Goal: Task Accomplishment & Management: Complete application form

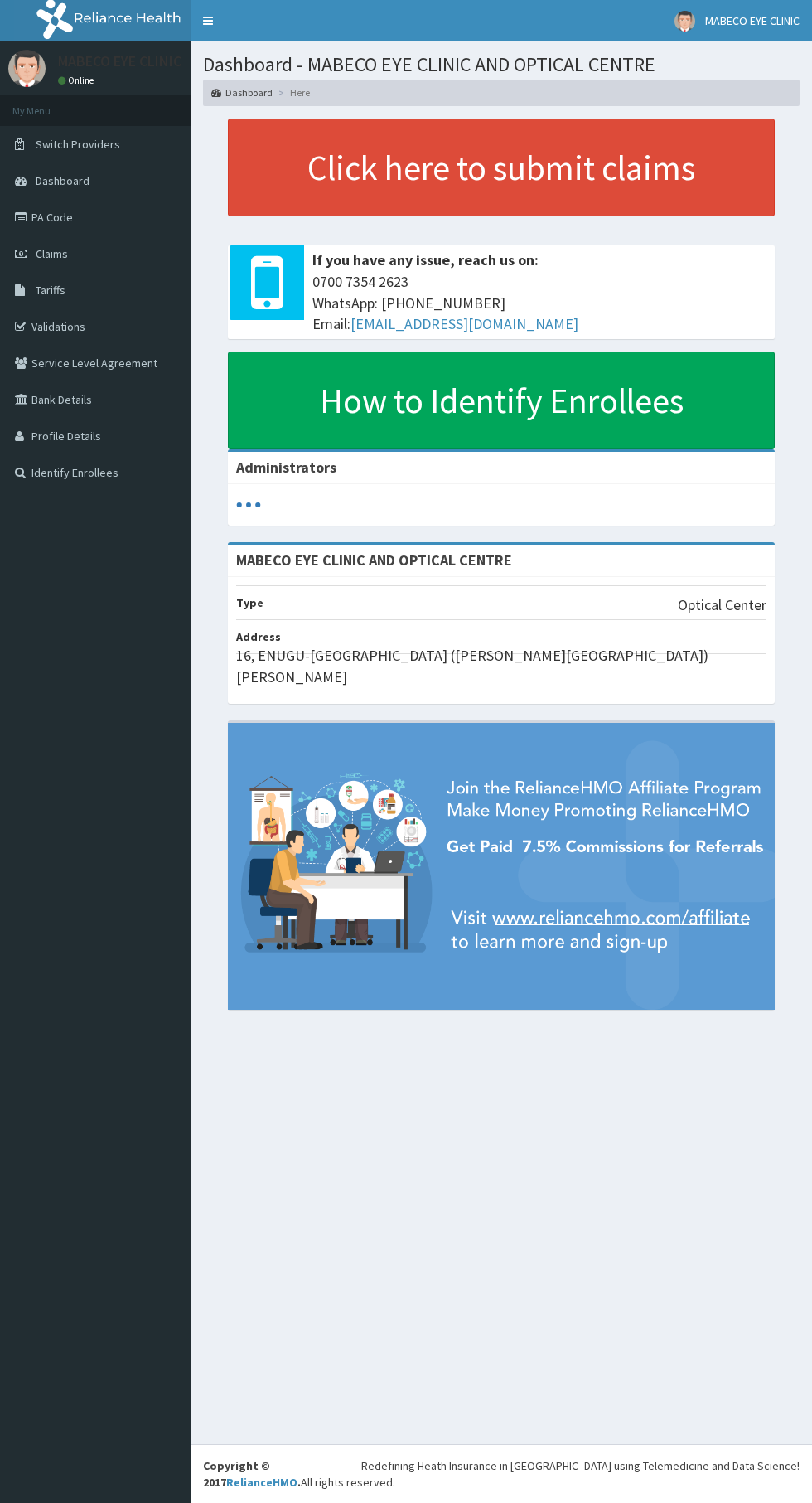
click at [152, 226] on link "PA Code" at bounding box center [95, 217] width 191 height 37
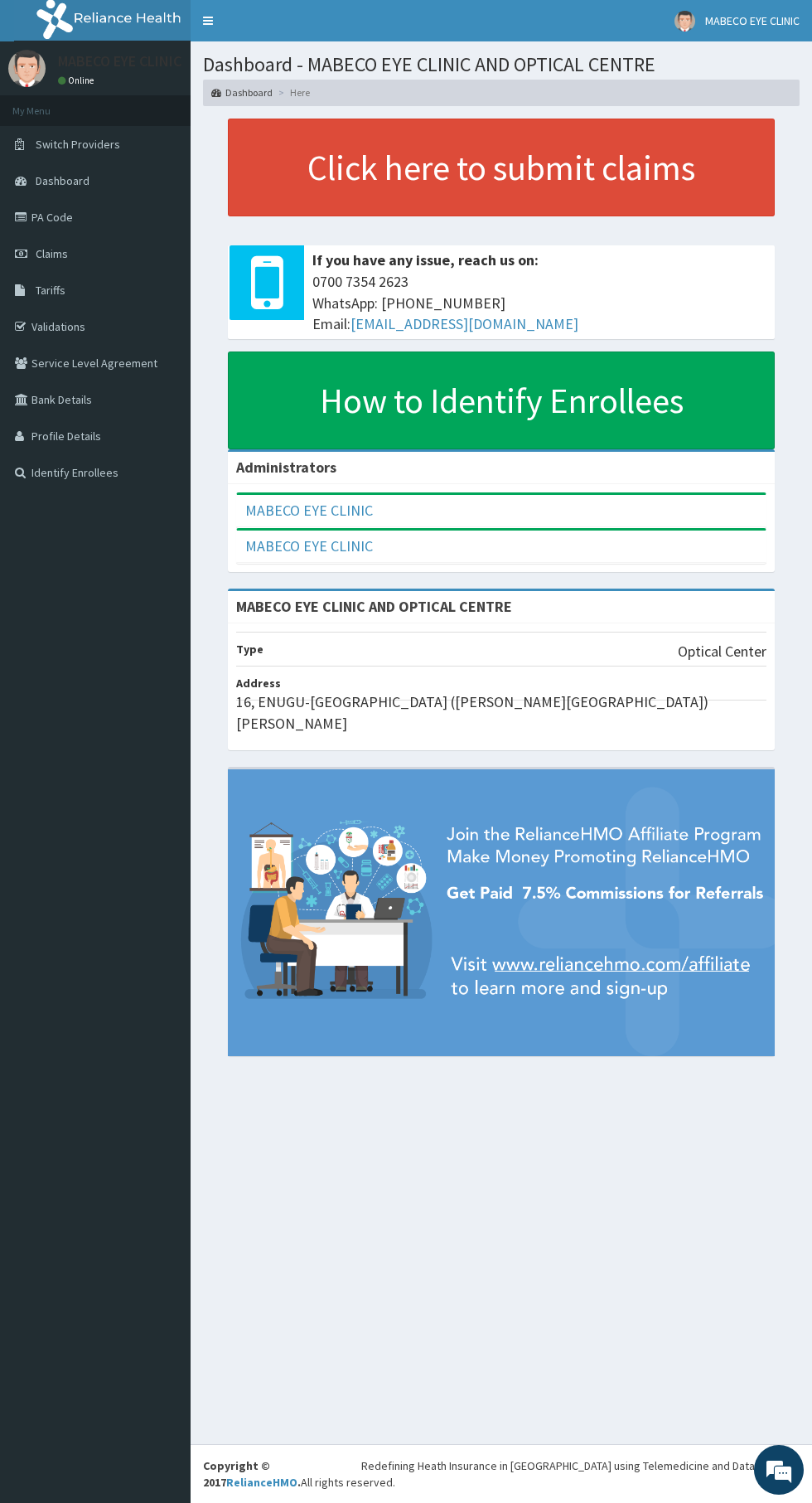
click at [154, 195] on link "Dashboard" at bounding box center [95, 180] width 191 height 37
click at [118, 259] on link "Claims" at bounding box center [95, 254] width 191 height 37
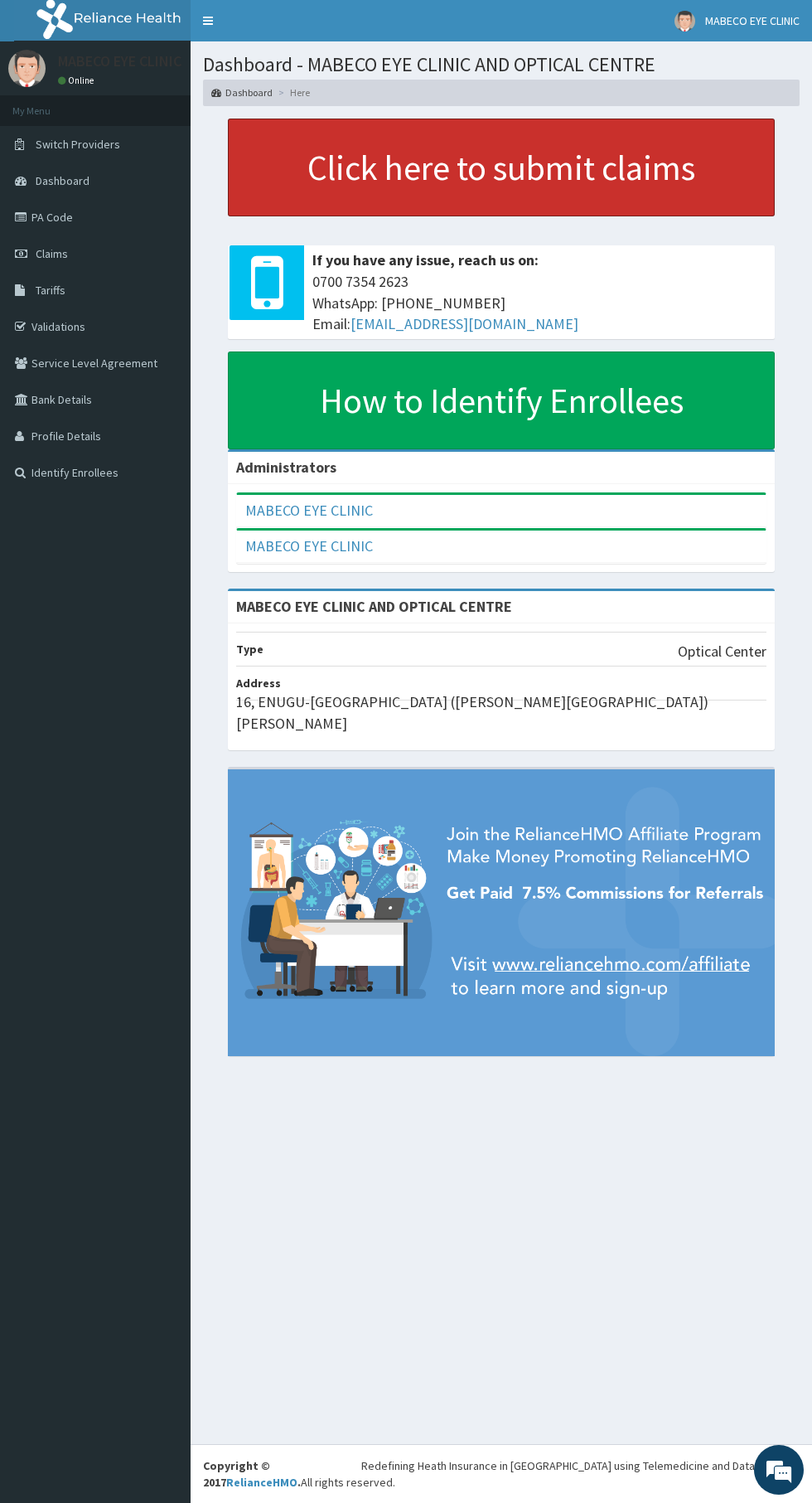
click at [518, 179] on link "Click here to submit claims" at bounding box center [502, 167] width 547 height 98
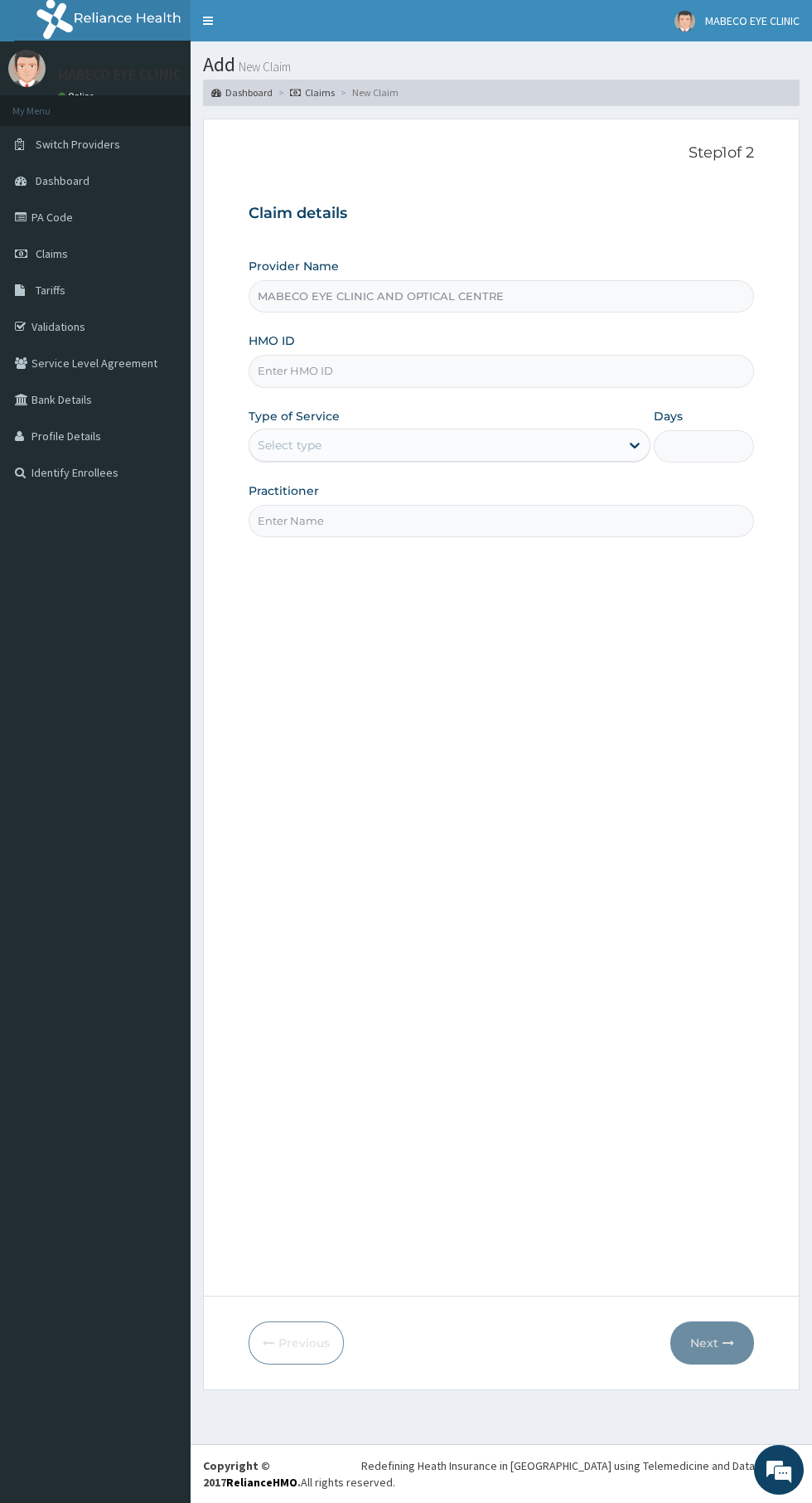
click at [321, 365] on input "HMO ID" at bounding box center [501, 370] width 505 height 32
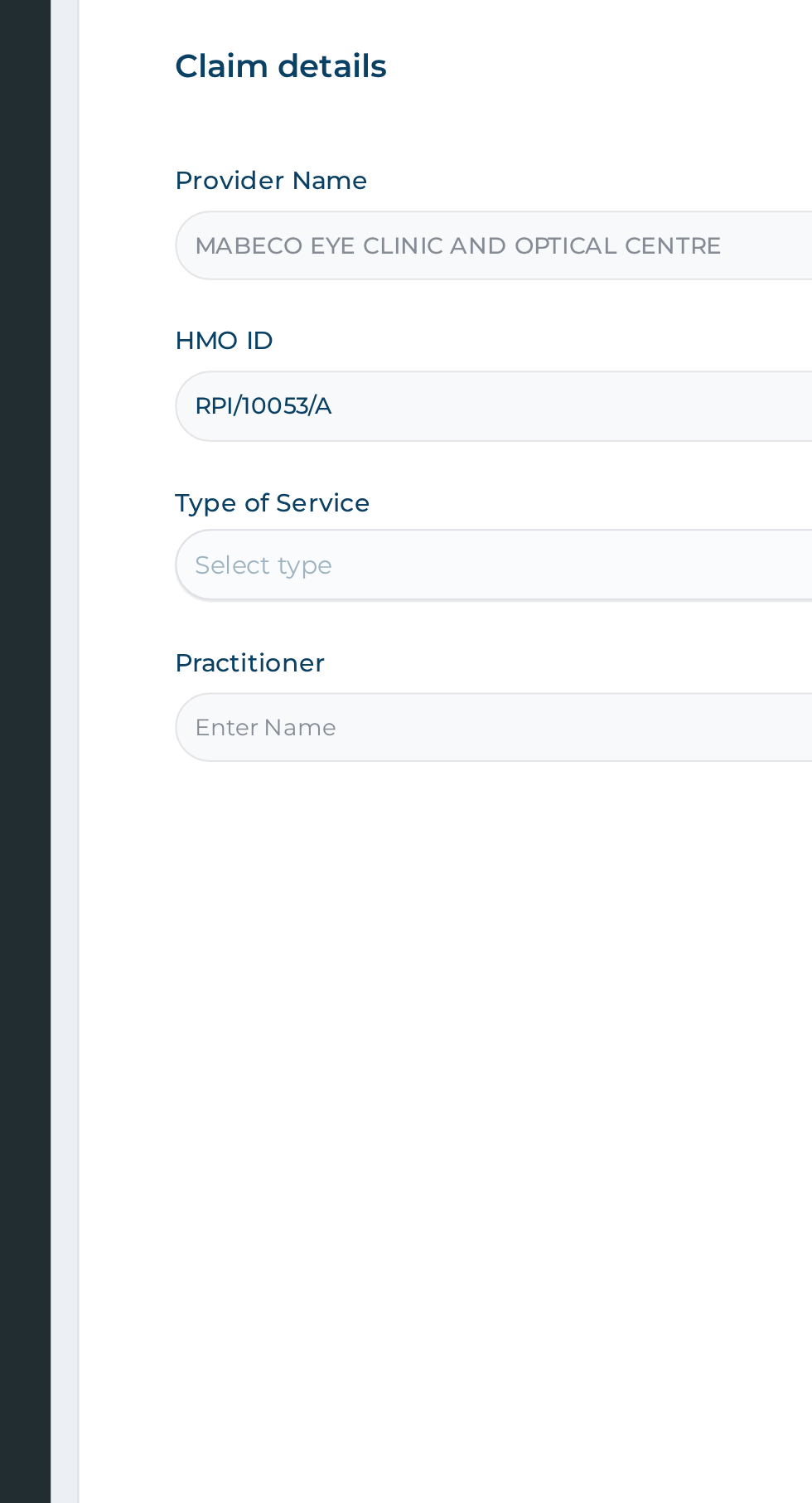
type input "RPI/10053/A"
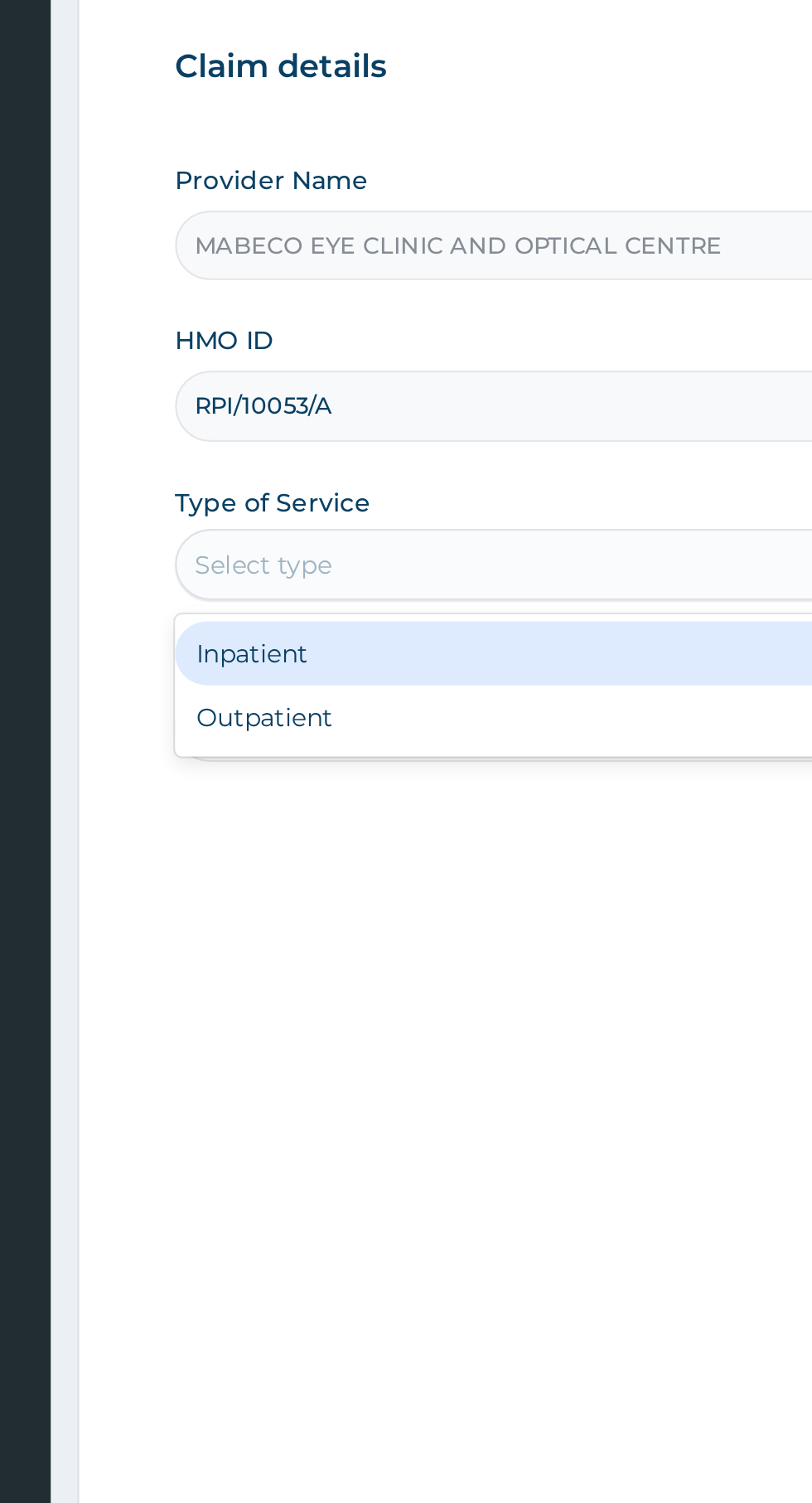
click at [337, 518] on div "Outpatient" at bounding box center [449, 516] width 402 height 30
type input "1"
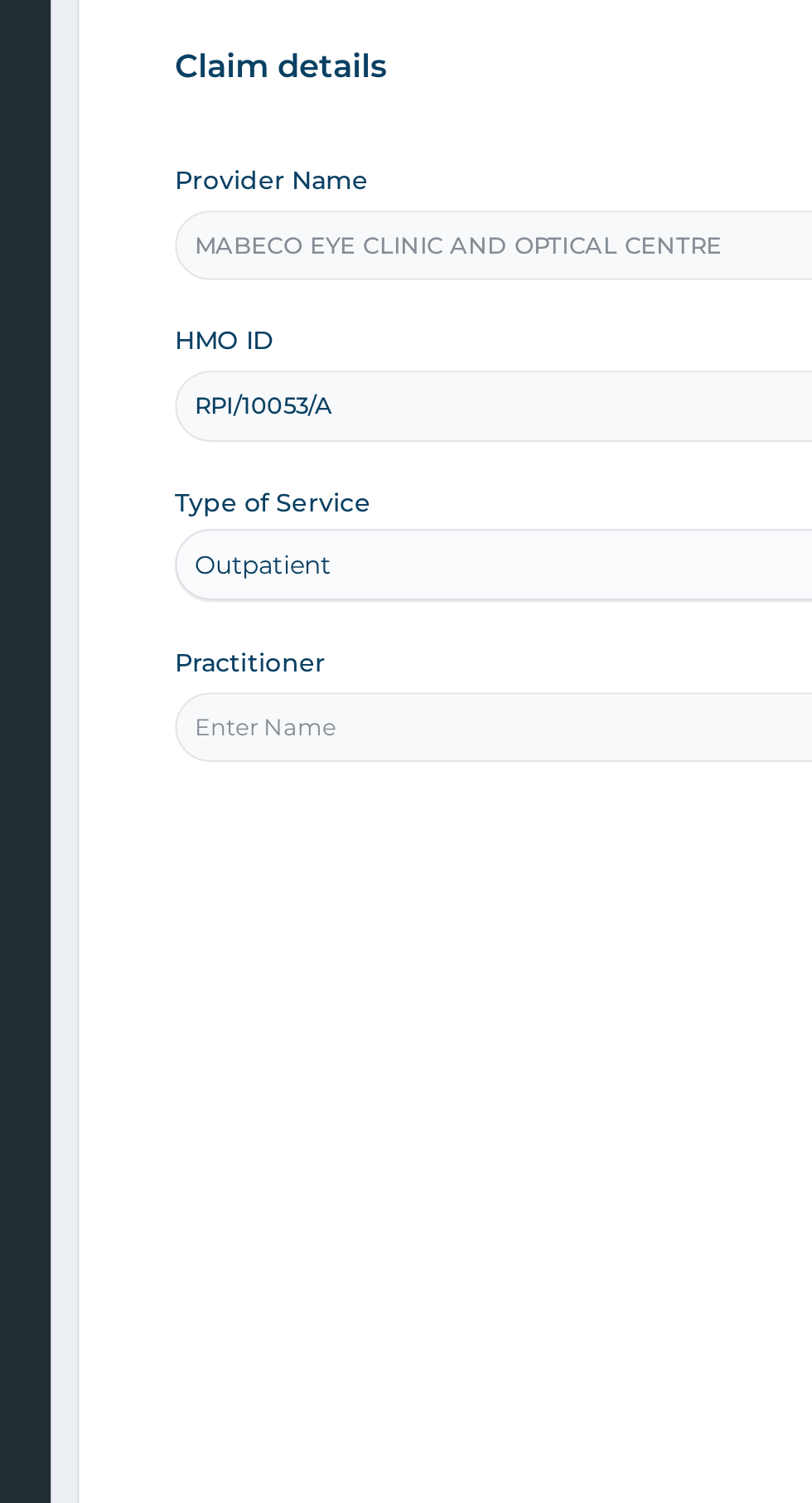
click at [279, 523] on input "Practitioner" at bounding box center [501, 520] width 505 height 32
type input "Dr. Madubuko Onyemaechi Charles"
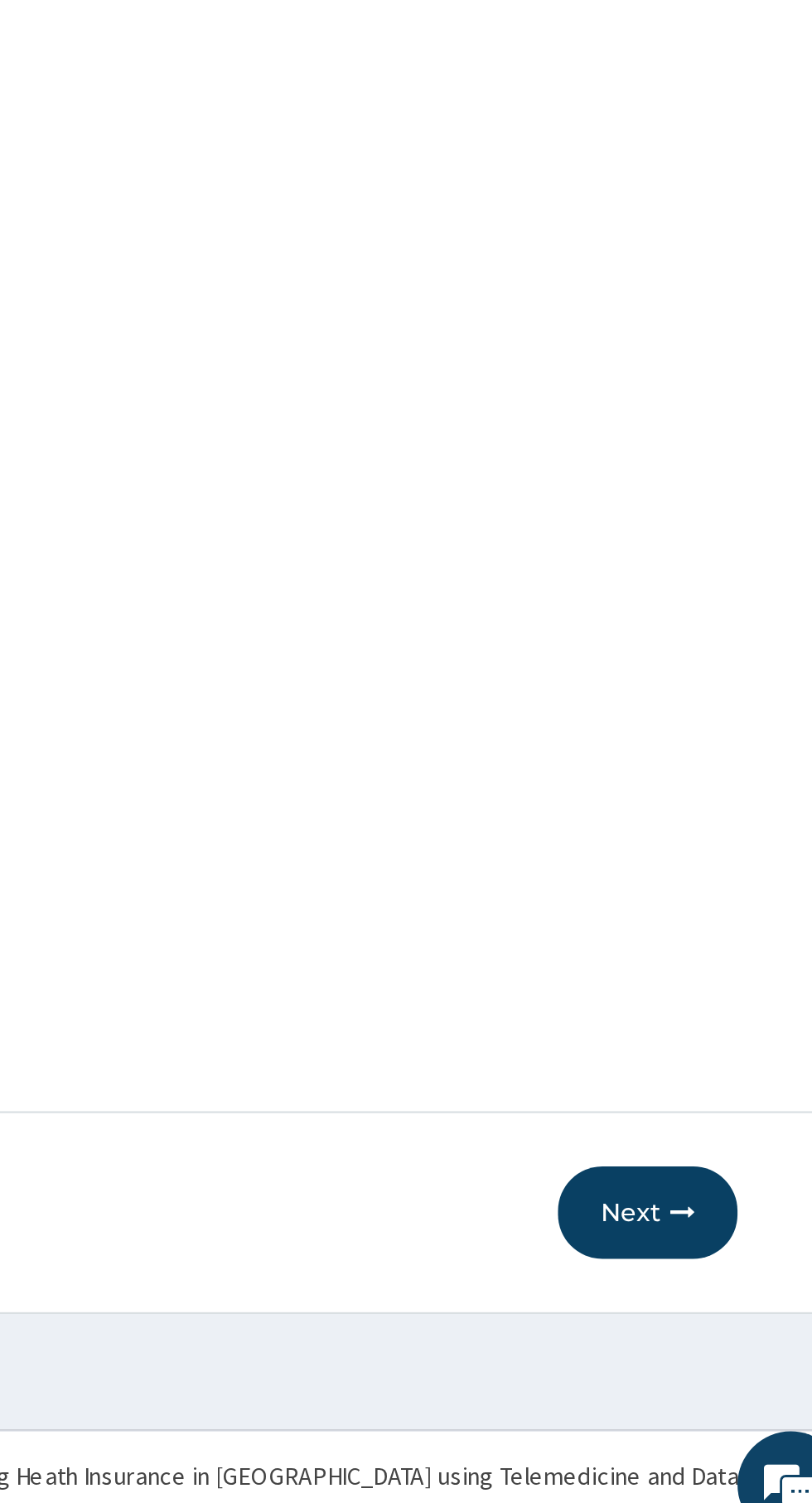
click at [709, 1348] on button "Next" at bounding box center [713, 1342] width 84 height 43
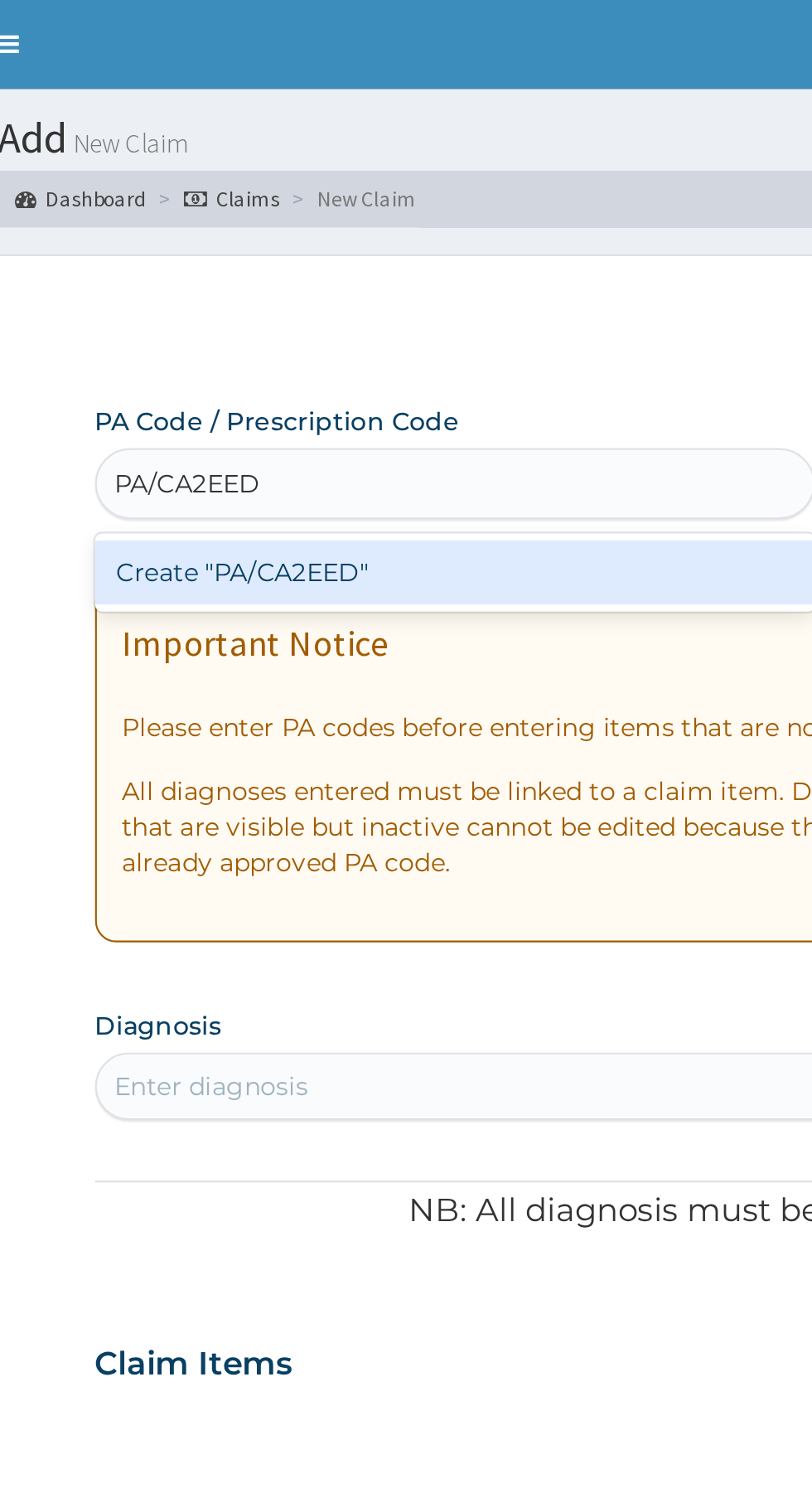
click at [442, 268] on div "Create "PA/CA2EED"" at bounding box center [416, 267] width 335 height 30
type input "PA/CA2EED"
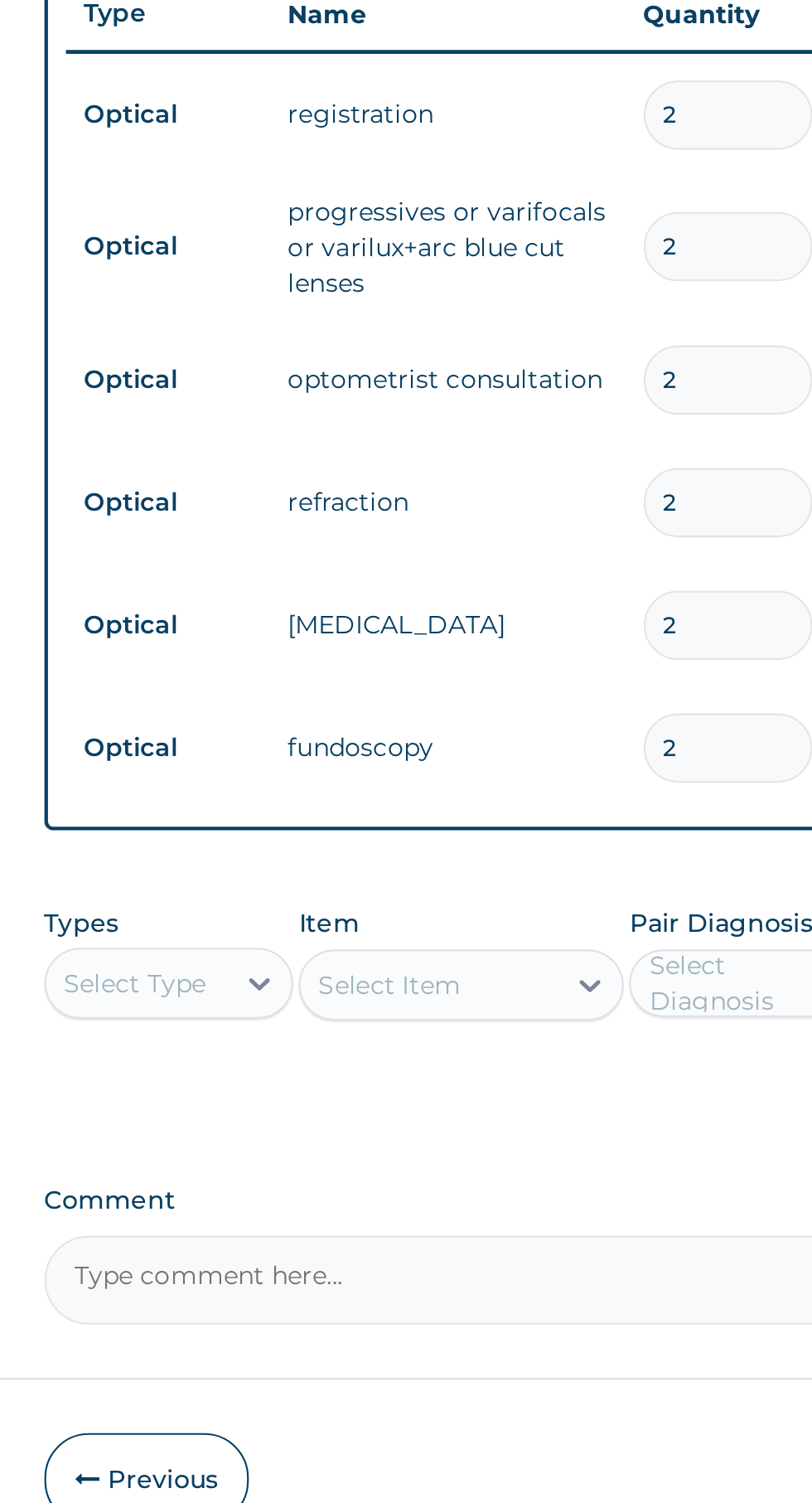
click at [546, 1036] on input "2" at bounding box center [567, 1031] width 78 height 32
type input "0.00"
type input "1"
type input "1000.00"
type input "1"
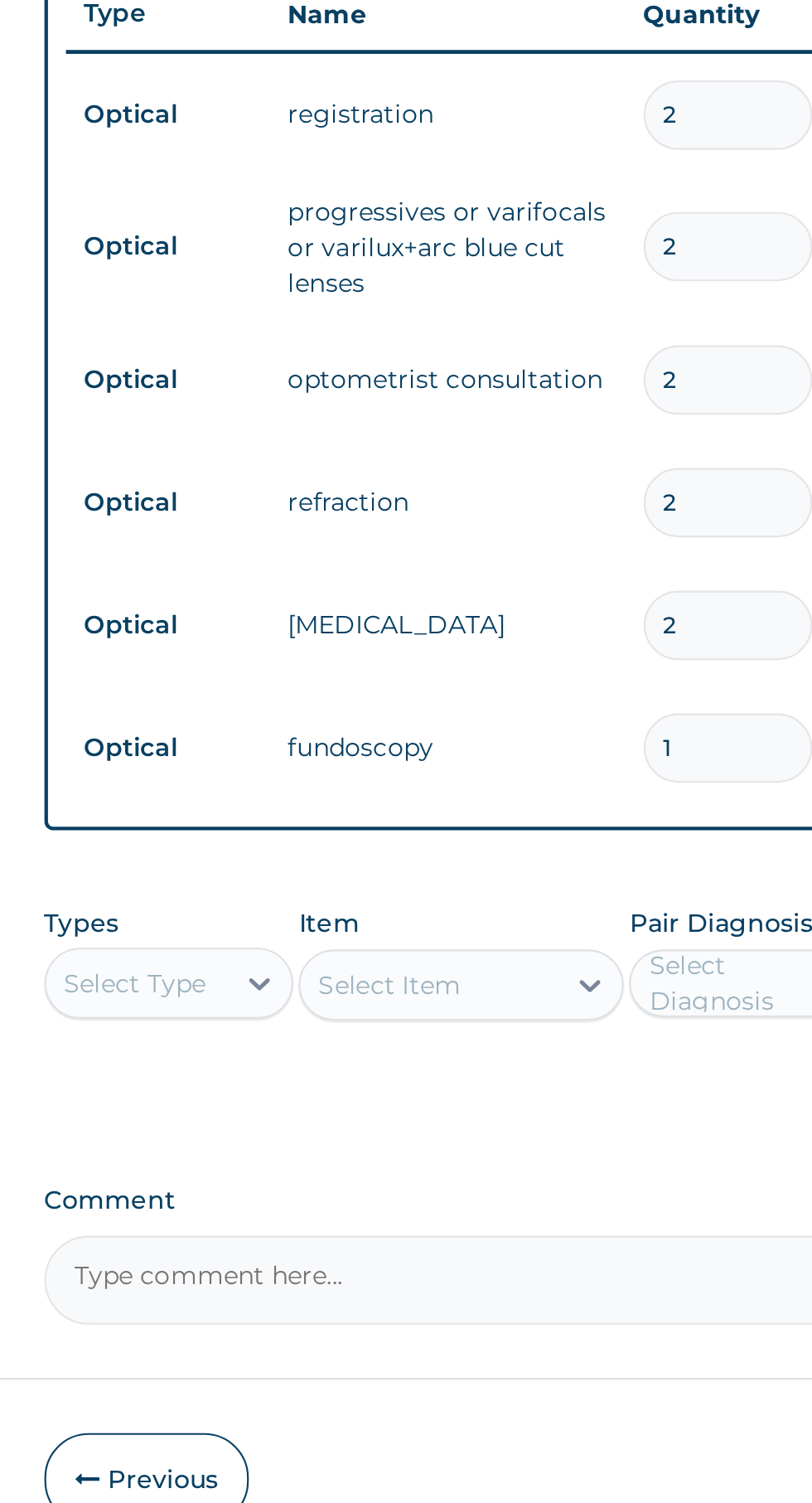
click at [553, 972] on input "2" at bounding box center [567, 974] width 78 height 32
type input "0.00"
type input "1"
type input "1000.00"
type input "1"
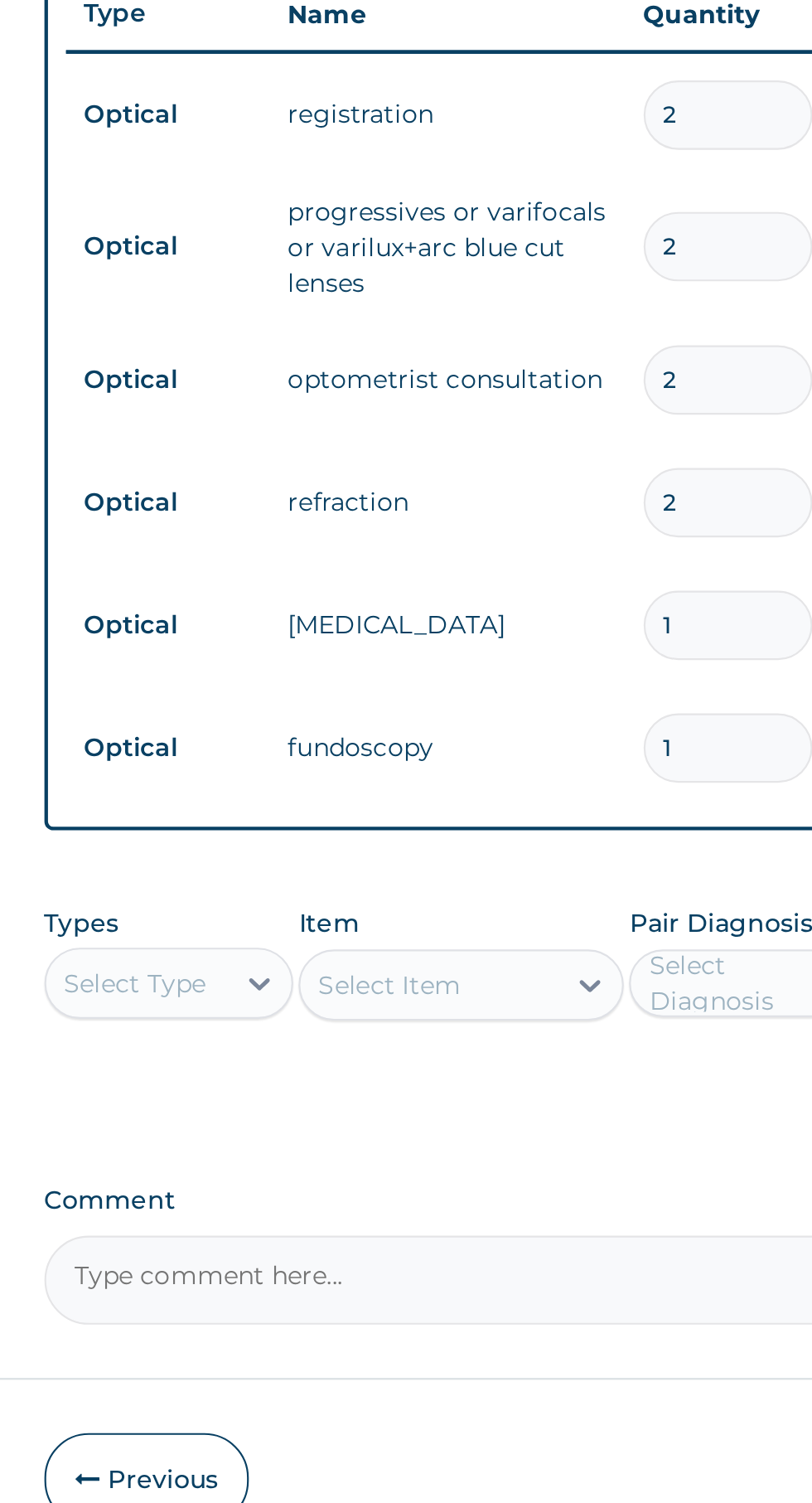
click at [558, 920] on input "2" at bounding box center [567, 917] width 78 height 32
type input "0.00"
type input "1"
type input "1000.00"
type input "1"
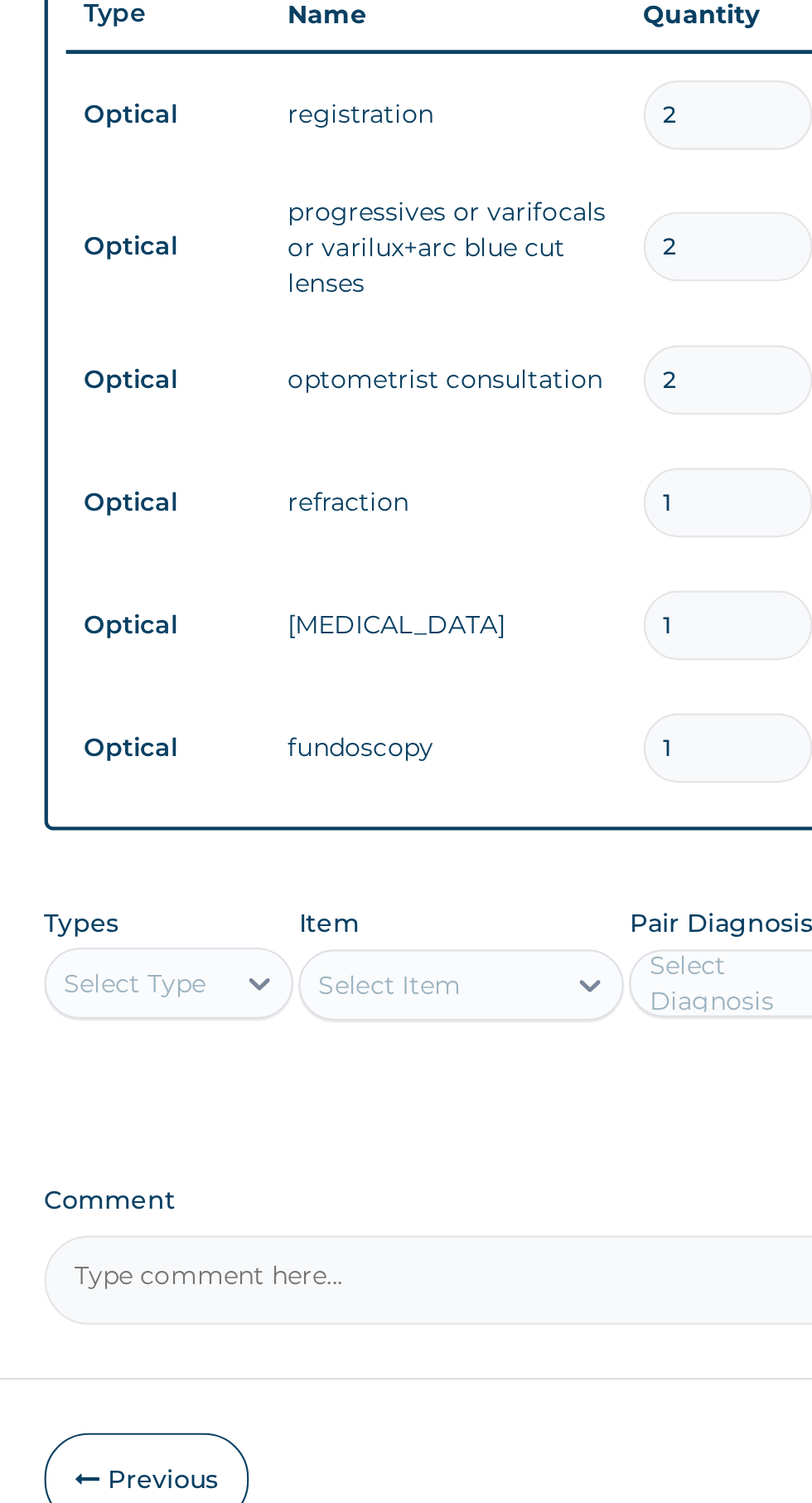
click at [548, 857] on input "2" at bounding box center [567, 859] width 78 height 32
type input "0.00"
type input "1"
type input "1500.00"
type input "1"
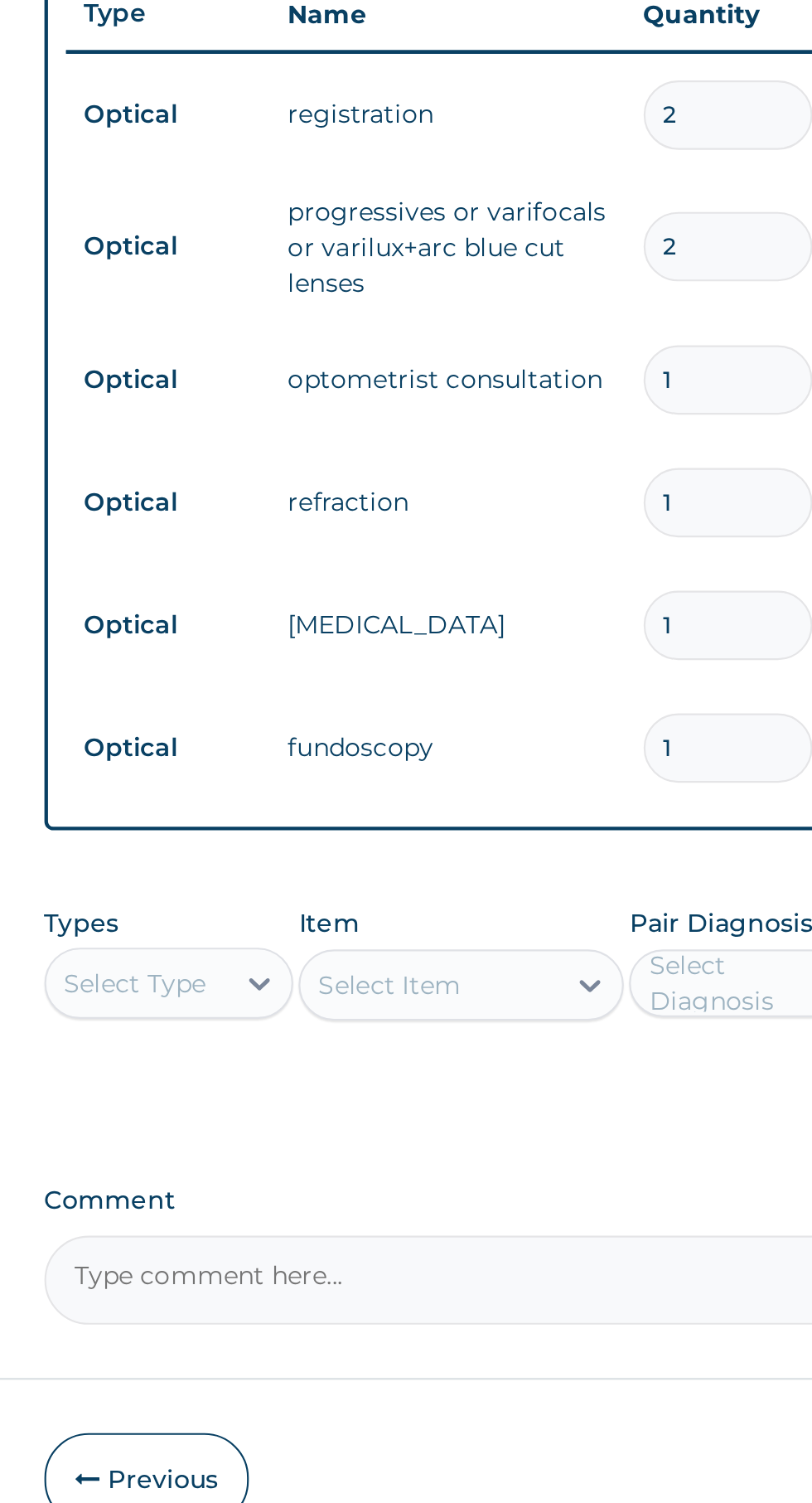
click at [561, 798] on input "2" at bounding box center [567, 797] width 78 height 32
type input "0.00"
type input "1"
type input "27000.00"
type input "1"
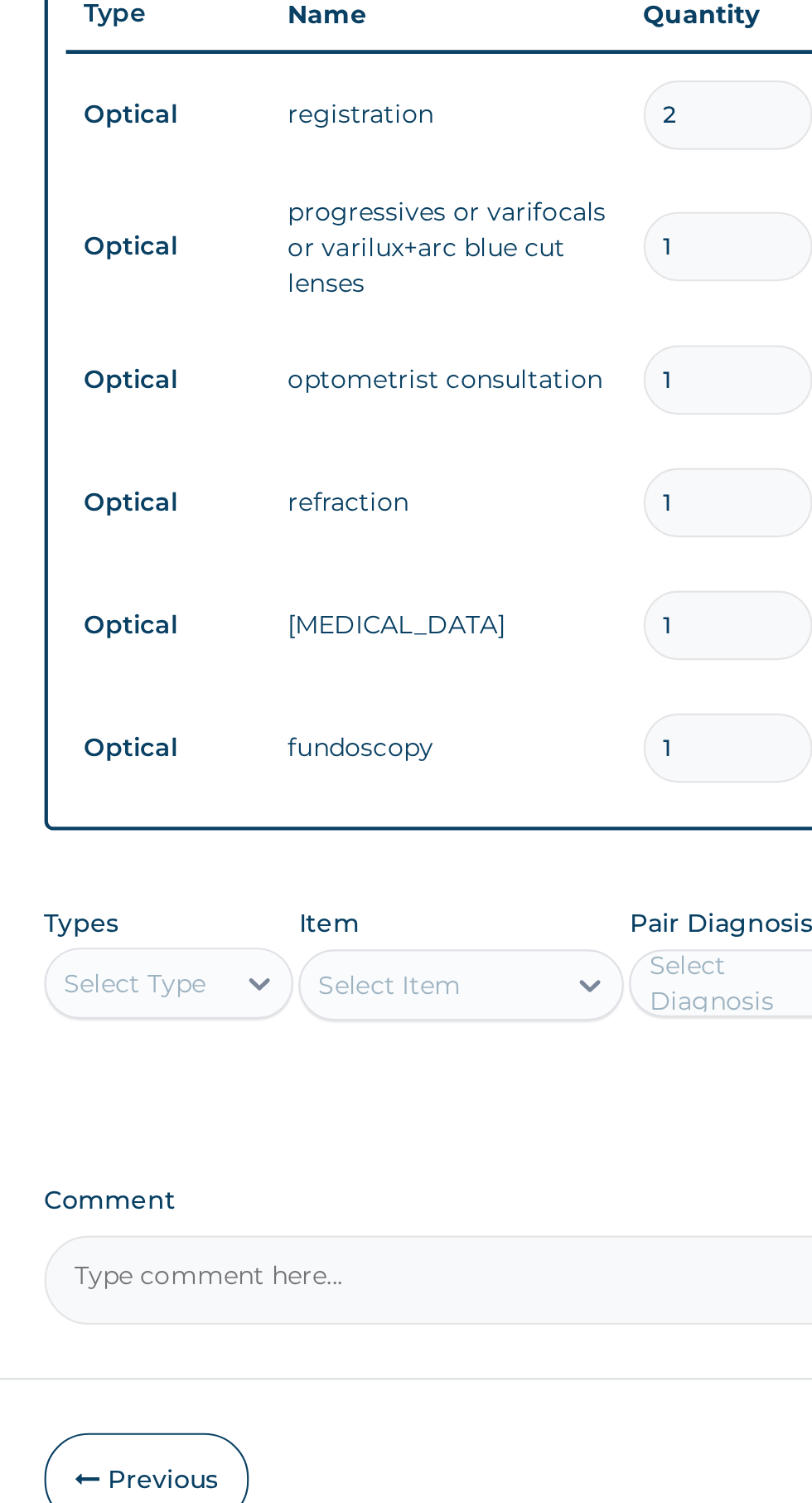
click at [545, 736] on input "2" at bounding box center [567, 736] width 78 height 32
type input "0.00"
type input "1"
type input "1000.00"
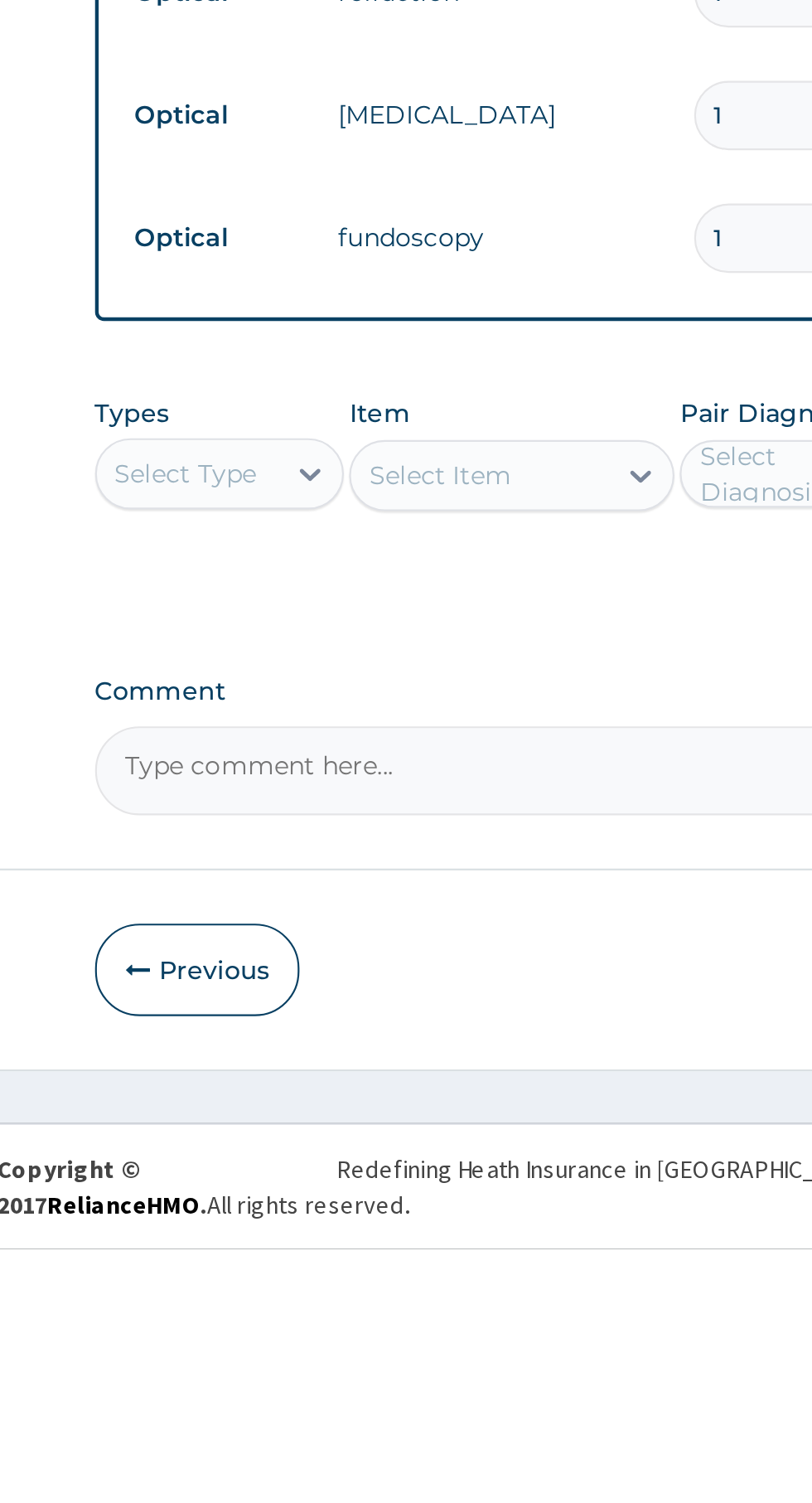
type input "1"
click at [285, 1277] on textarea "Comment" at bounding box center [501, 1280] width 505 height 42
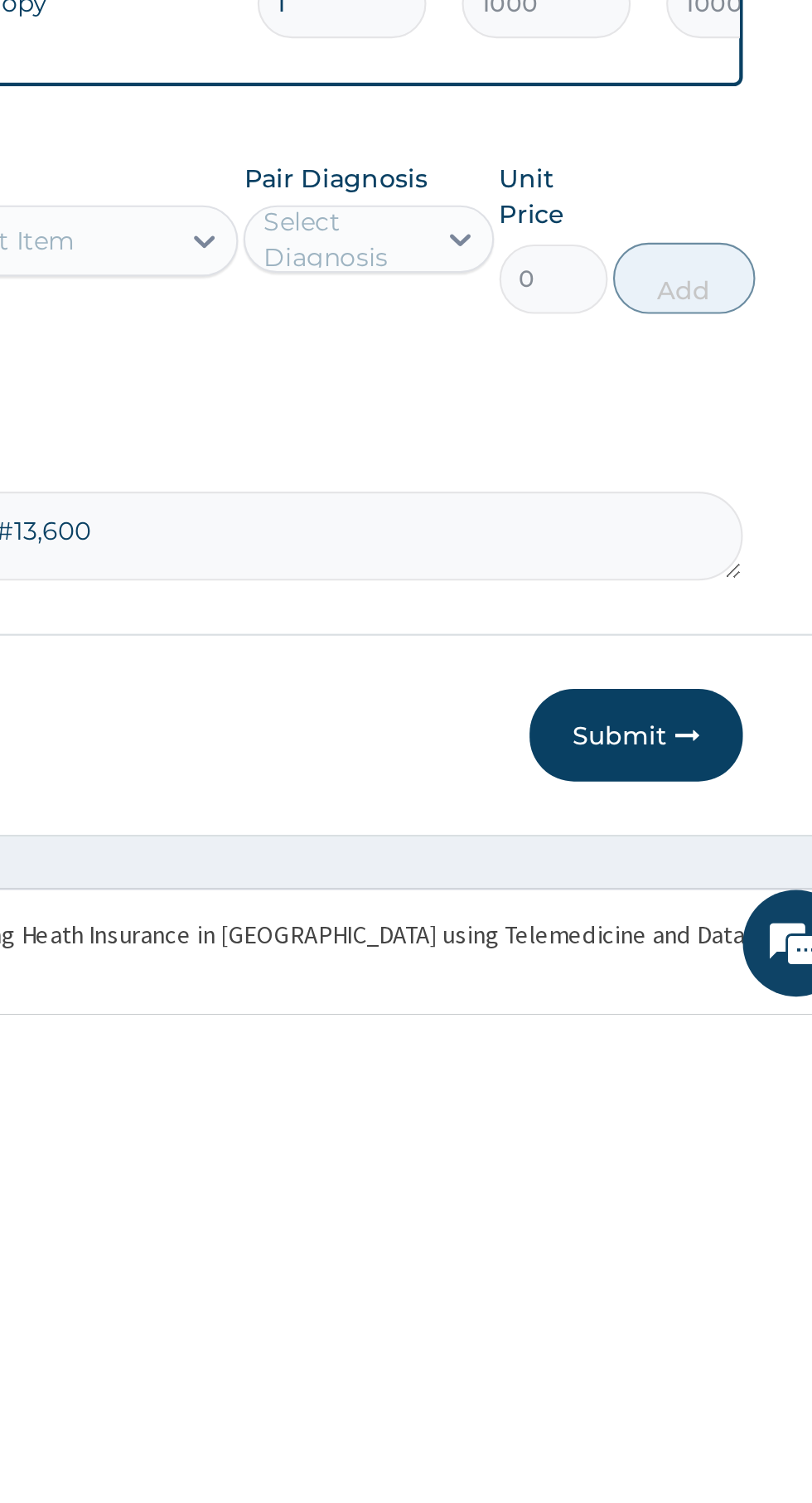
type textarea "Cost of Frame of Choice #13,600."
click at [707, 1378] on button "Submit" at bounding box center [704, 1371] width 99 height 43
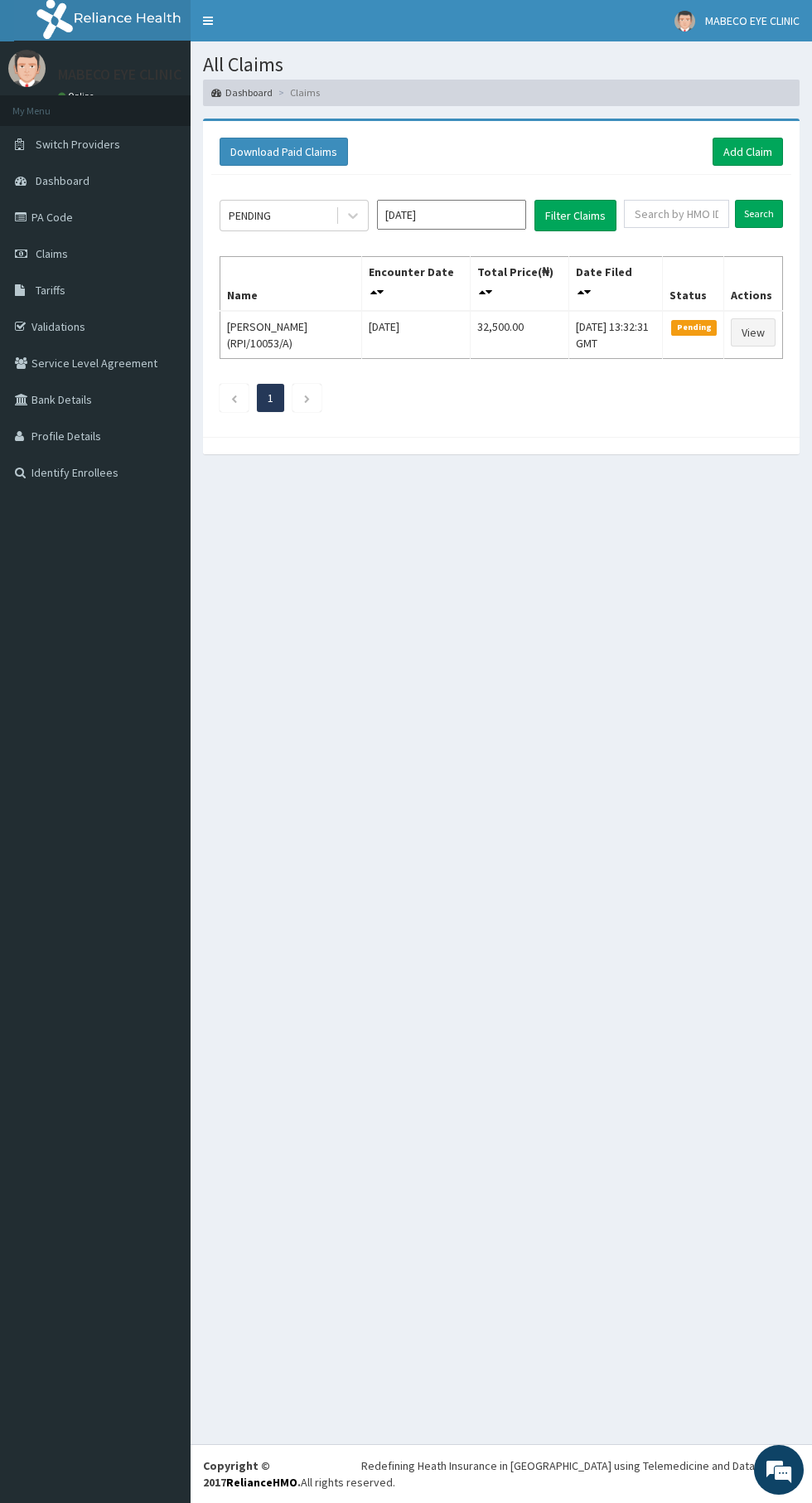
click at [485, 351] on td "32,500.00" at bounding box center [518, 335] width 98 height 48
click at [521, 342] on td "32,500.00" at bounding box center [518, 335] width 98 height 48
click at [744, 339] on link "View" at bounding box center [753, 332] width 44 height 28
